Goal: Task Accomplishment & Management: Use online tool/utility

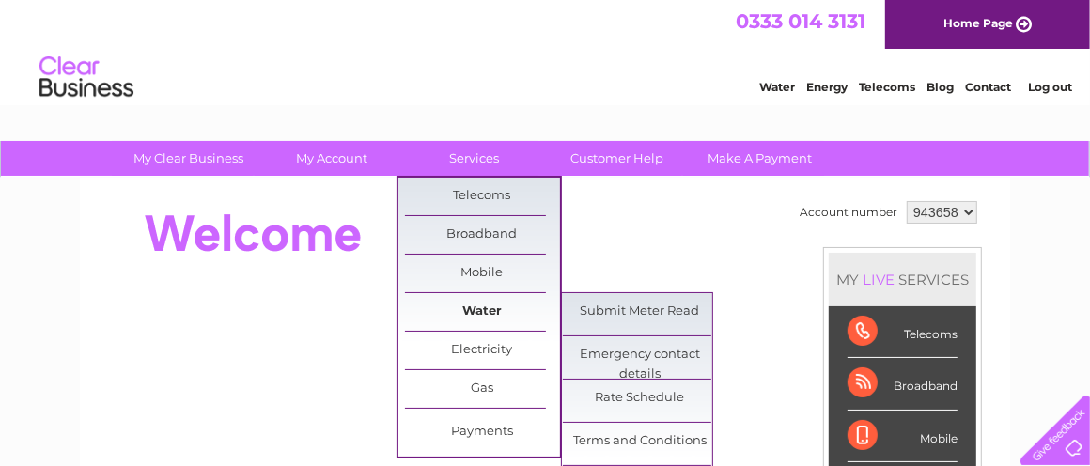
click at [476, 314] on link "Water" at bounding box center [482, 312] width 155 height 38
click at [664, 310] on link "Submit Meter Read" at bounding box center [640, 312] width 155 height 38
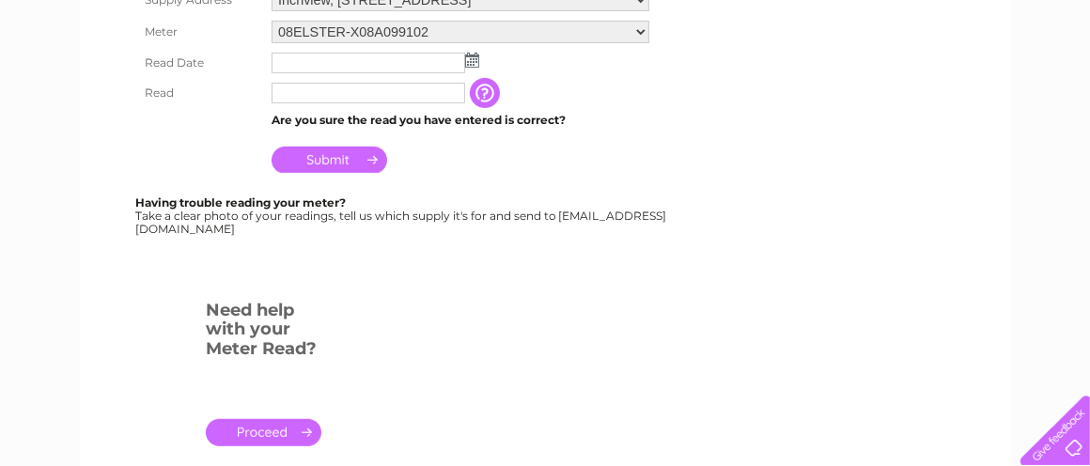
scroll to position [376, 0]
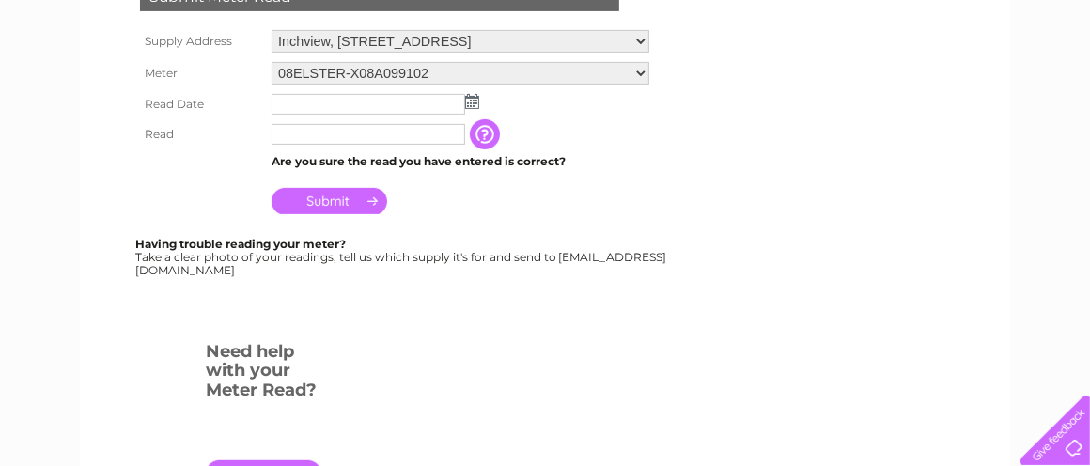
click at [468, 99] on img at bounding box center [472, 101] width 14 height 15
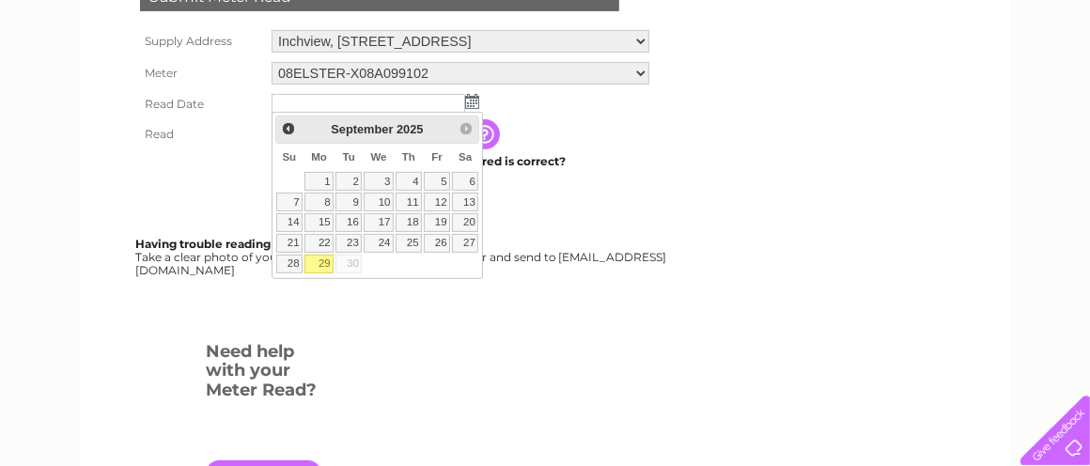
click at [324, 257] on link "29" at bounding box center [318, 264] width 29 height 19
type input "2025/09/29"
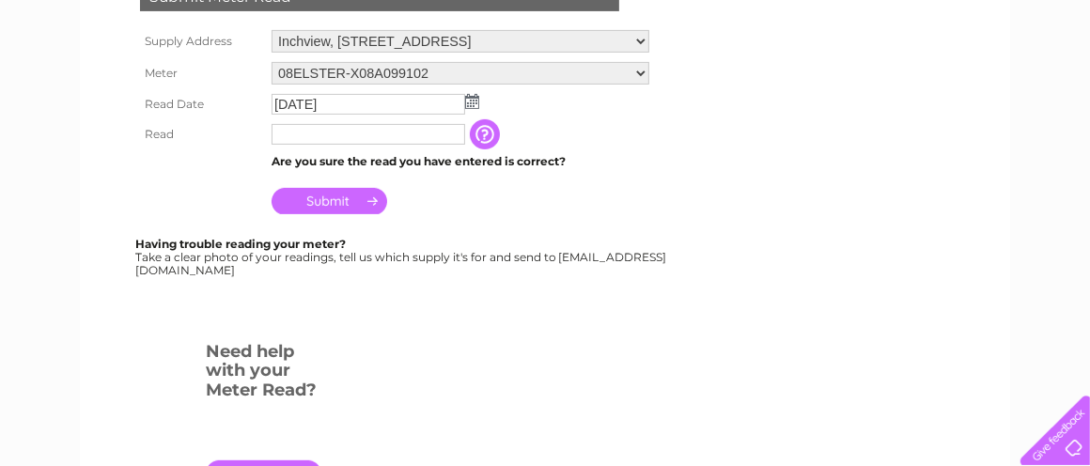
click at [349, 132] on input "text" at bounding box center [368, 134] width 194 height 21
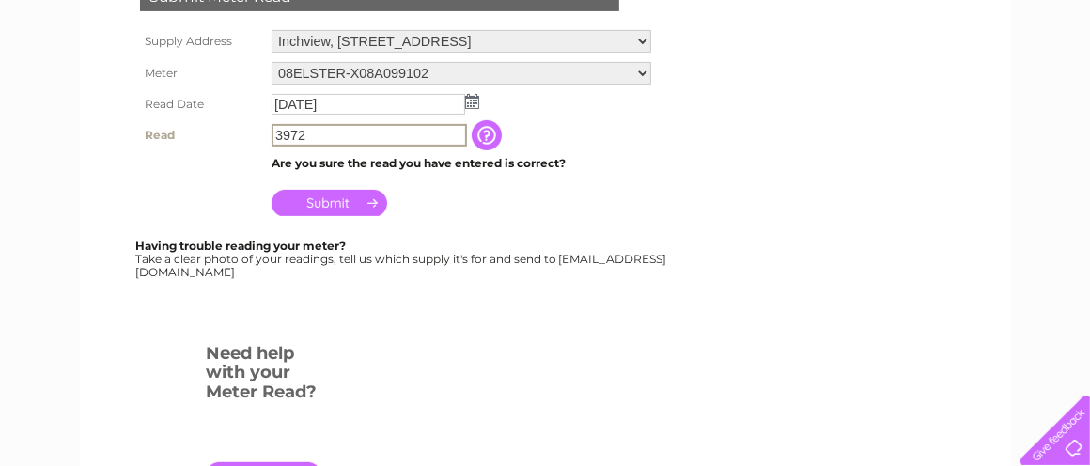
type input "3972"
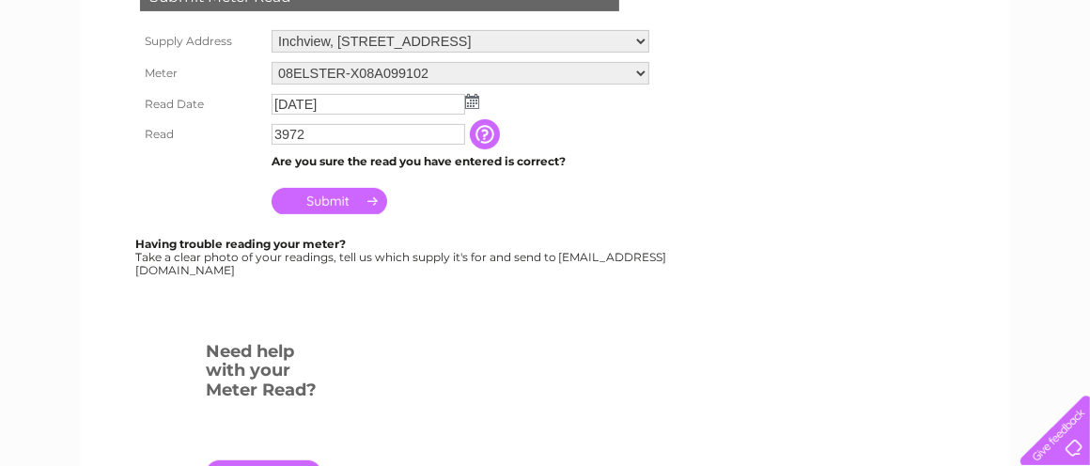
click at [339, 195] on input "Submit" at bounding box center [329, 201] width 116 height 26
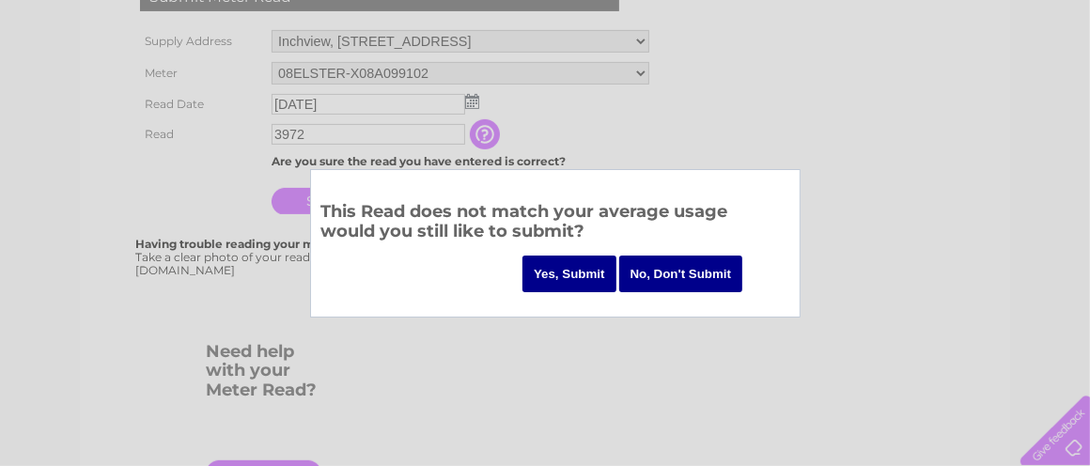
click at [591, 275] on input "Yes, Submit" at bounding box center [569, 274] width 94 height 37
